Goal: Find specific page/section: Find specific page/section

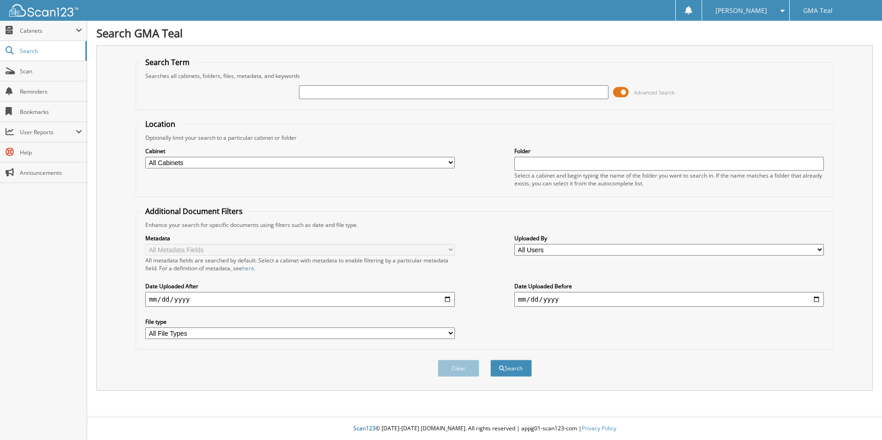
click at [410, 93] on input "text" at bounding box center [453, 92] width 309 height 14
type input "[PERSON_NAME]"
click at [490, 360] on button "Search" at bounding box center [511, 368] width 42 height 17
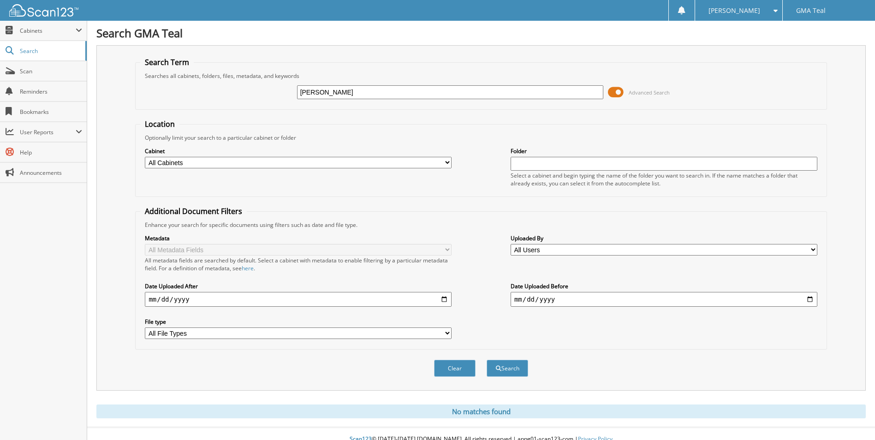
scroll to position [11, 0]
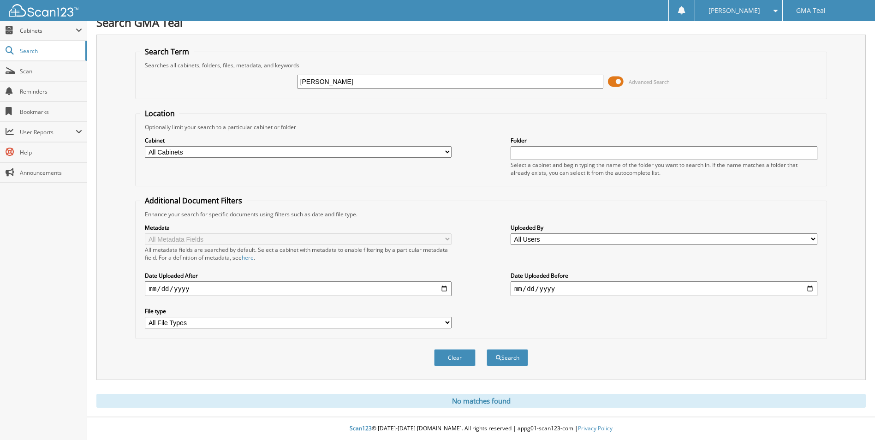
drag, startPoint x: 335, startPoint y: 77, endPoint x: 184, endPoint y: 90, distance: 151.9
click at [184, 92] on div "hubbs Advanced Search" at bounding box center [480, 81] width 681 height 25
type input "JTJHW31U360013478"
click at [487, 349] on button "Search" at bounding box center [508, 357] width 42 height 17
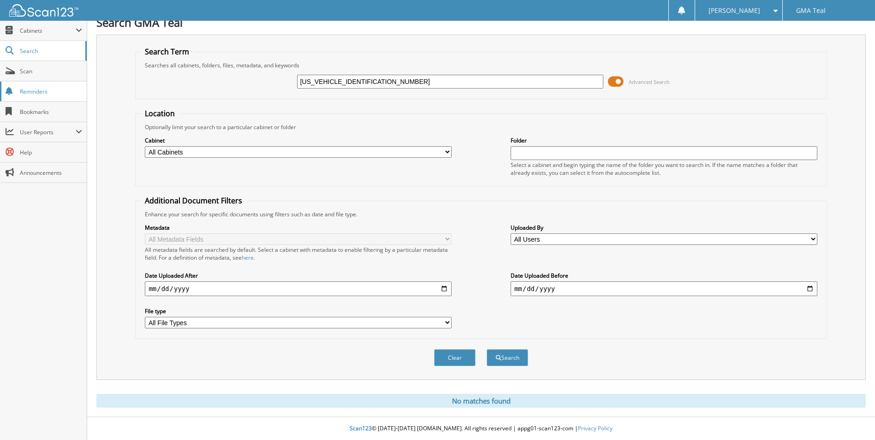
drag, startPoint x: 310, startPoint y: 78, endPoint x: 14, endPoint y: 95, distance: 296.6
click at [14, 95] on body "[PERSON_NAME] Settings Logout GMA Teal Close Cabinets Scan" at bounding box center [437, 214] width 875 height 451
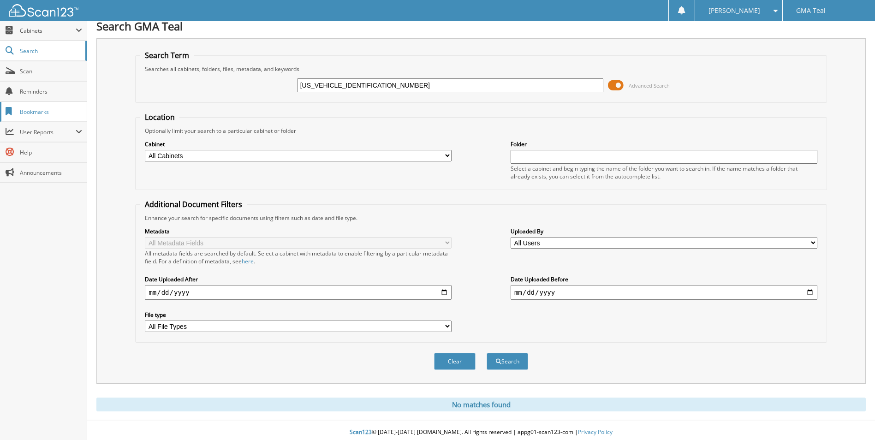
scroll to position [0, 0]
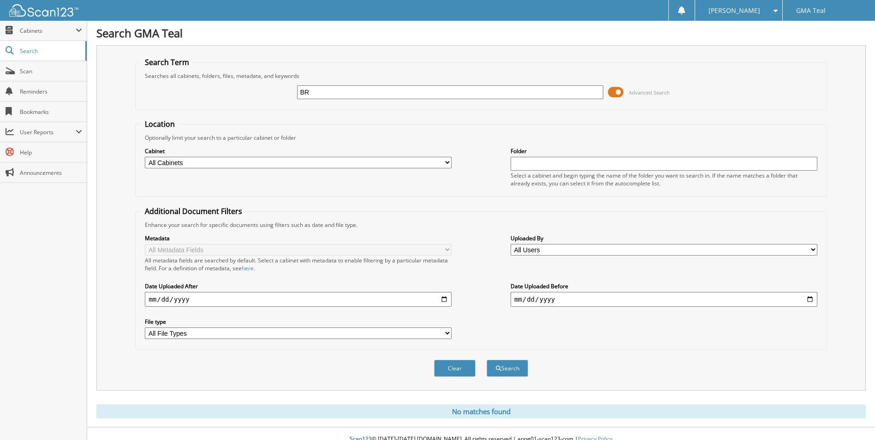
type input "B"
type input "[PERSON_NAME]"
click at [487, 360] on button "Search" at bounding box center [508, 368] width 42 height 17
drag, startPoint x: 399, startPoint y: 88, endPoint x: 227, endPoint y: 94, distance: 172.6
click at [227, 94] on div "GABRIELLE HUBBS Advanced Search" at bounding box center [480, 92] width 681 height 25
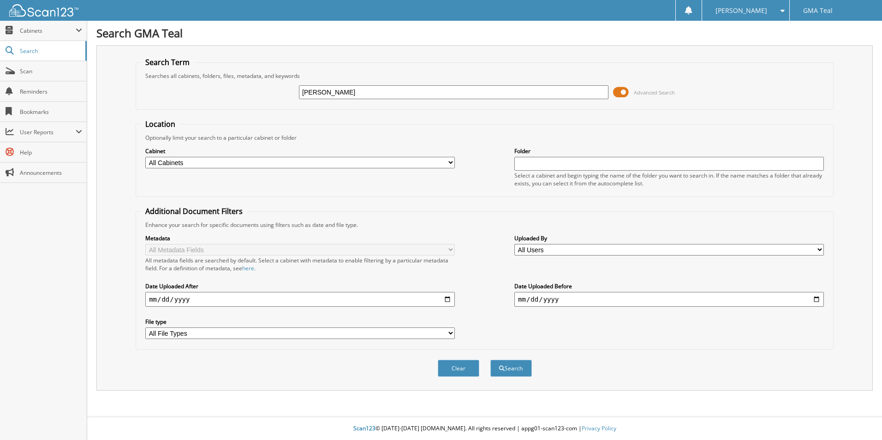
type input "[PERSON_NAME]"
click at [490, 360] on button "Search" at bounding box center [511, 368] width 42 height 17
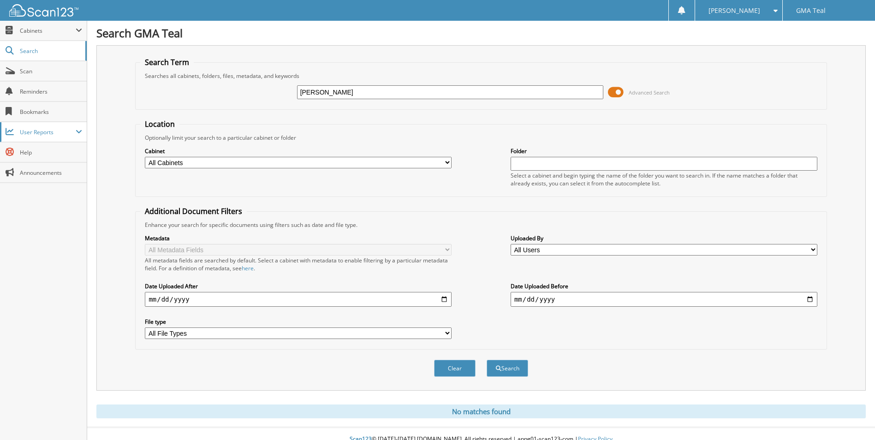
drag, startPoint x: 0, startPoint y: 0, endPoint x: 35, endPoint y: 132, distance: 136.8
click at [35, 132] on body "[PERSON_NAME] Settings Logout GMA Teal Close Cabinets Scan" at bounding box center [437, 225] width 875 height 451
